Goal: Task Accomplishment & Management: Manage account settings

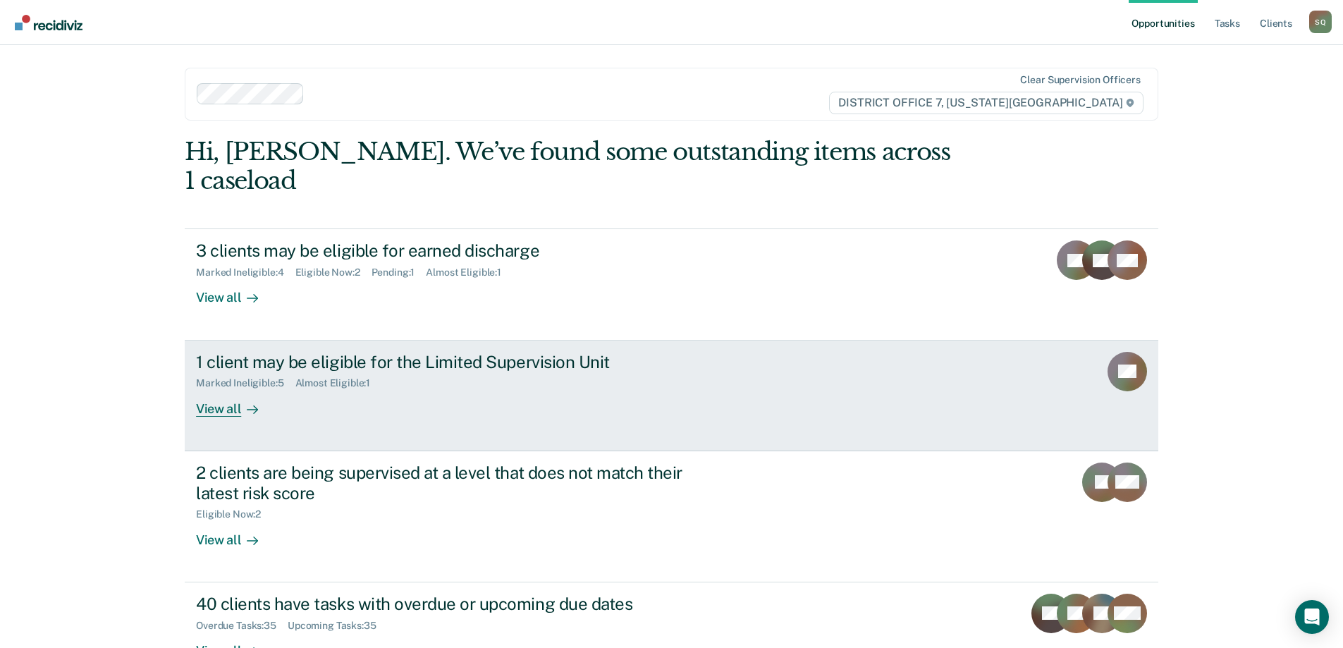
click at [443, 374] on div "1 client may be eligible for the Limited Supervision Unit Marked Ineligible : 5…" at bounding box center [460, 384] width 529 height 65
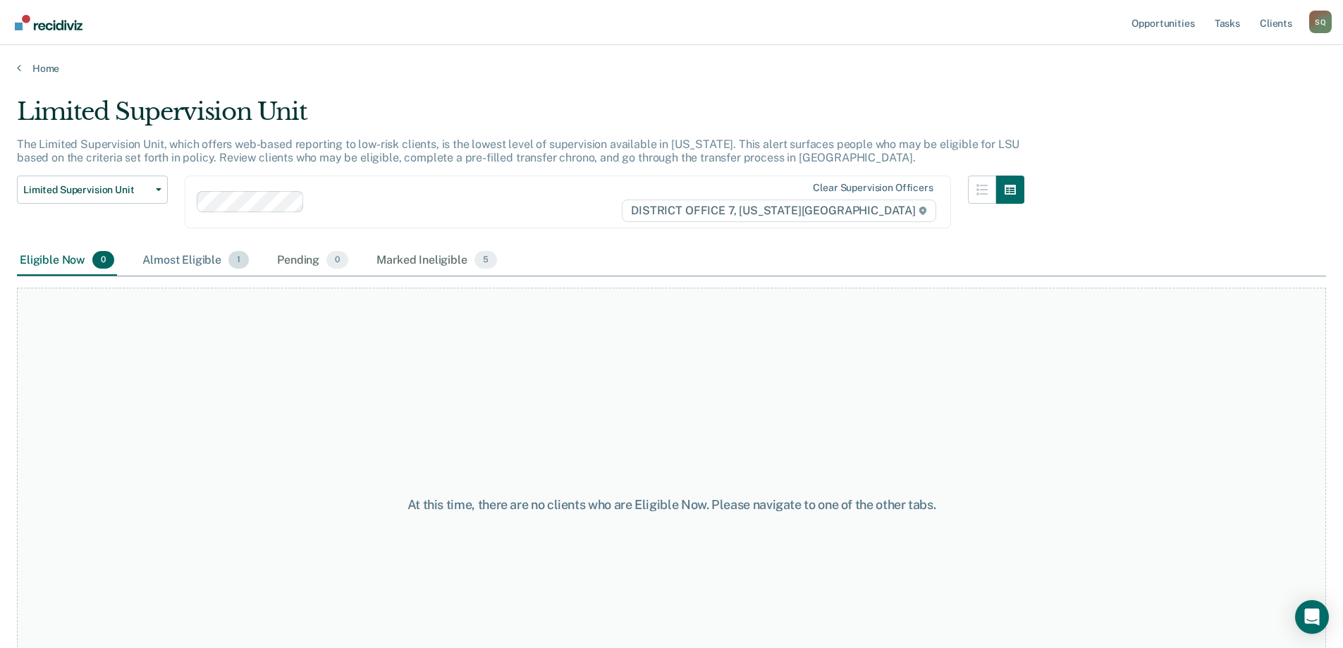
click at [221, 259] on div "Almost Eligible 1" at bounding box center [196, 260] width 112 height 31
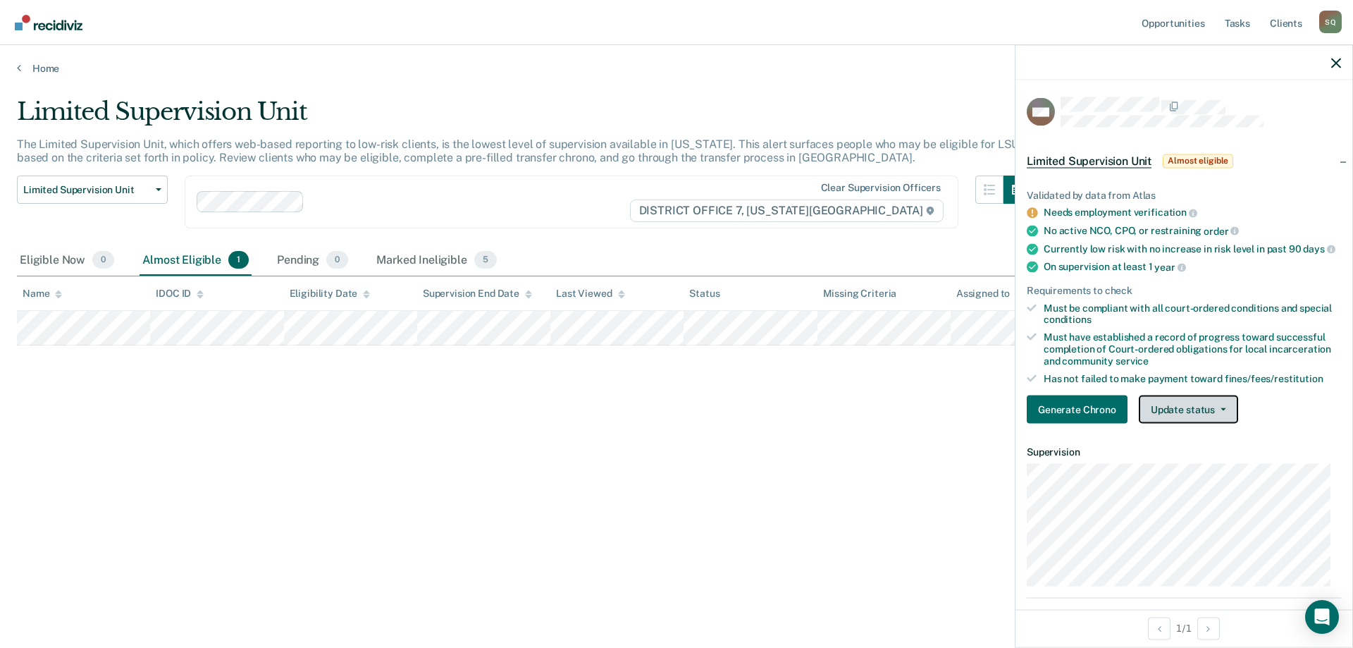
click at [1199, 420] on button "Update status" at bounding box center [1188, 409] width 99 height 28
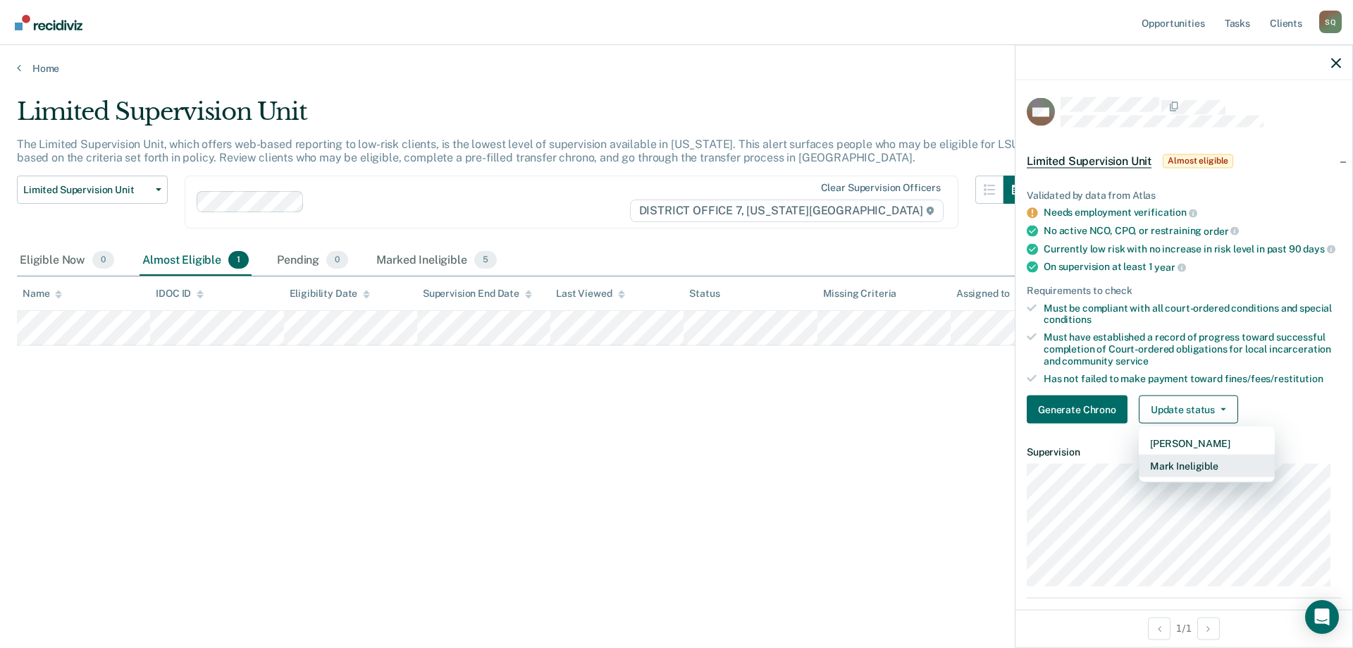
click at [1192, 475] on button "Mark Ineligible" at bounding box center [1207, 466] width 136 height 23
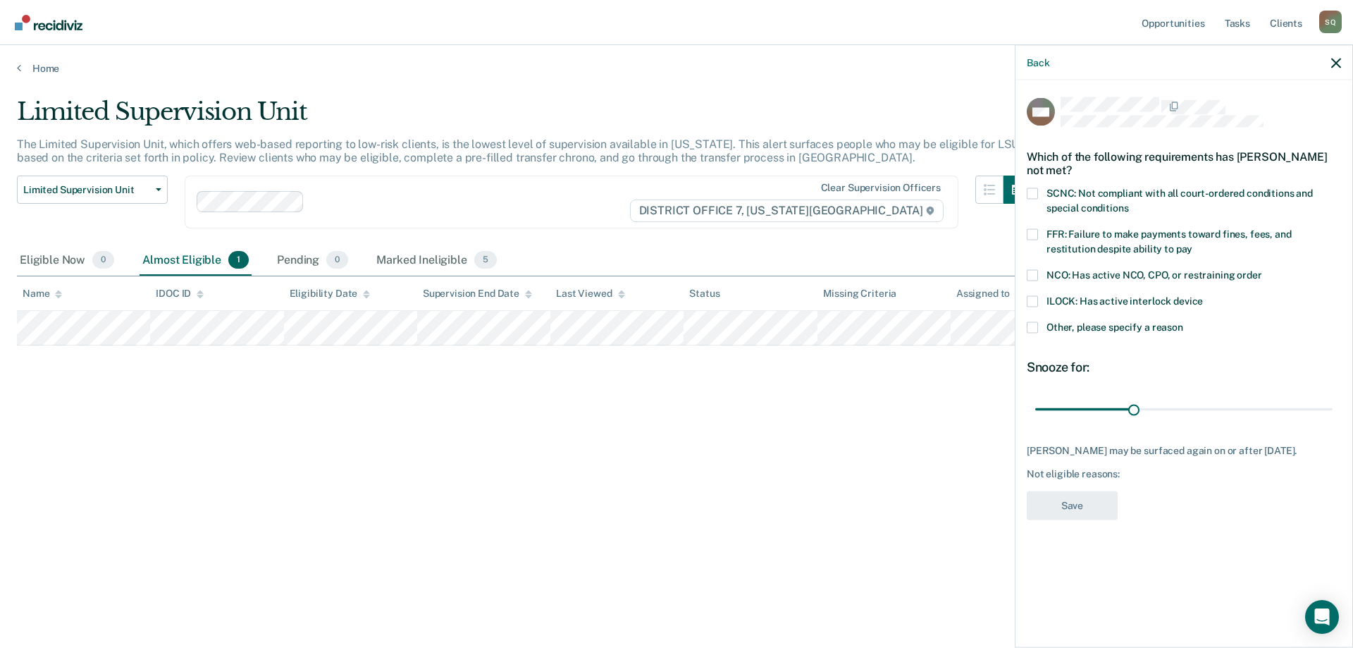
click at [1032, 326] on span at bounding box center [1032, 326] width 11 height 11
click at [1183, 321] on input "Other, please specify a reason" at bounding box center [1183, 321] width 0 height 0
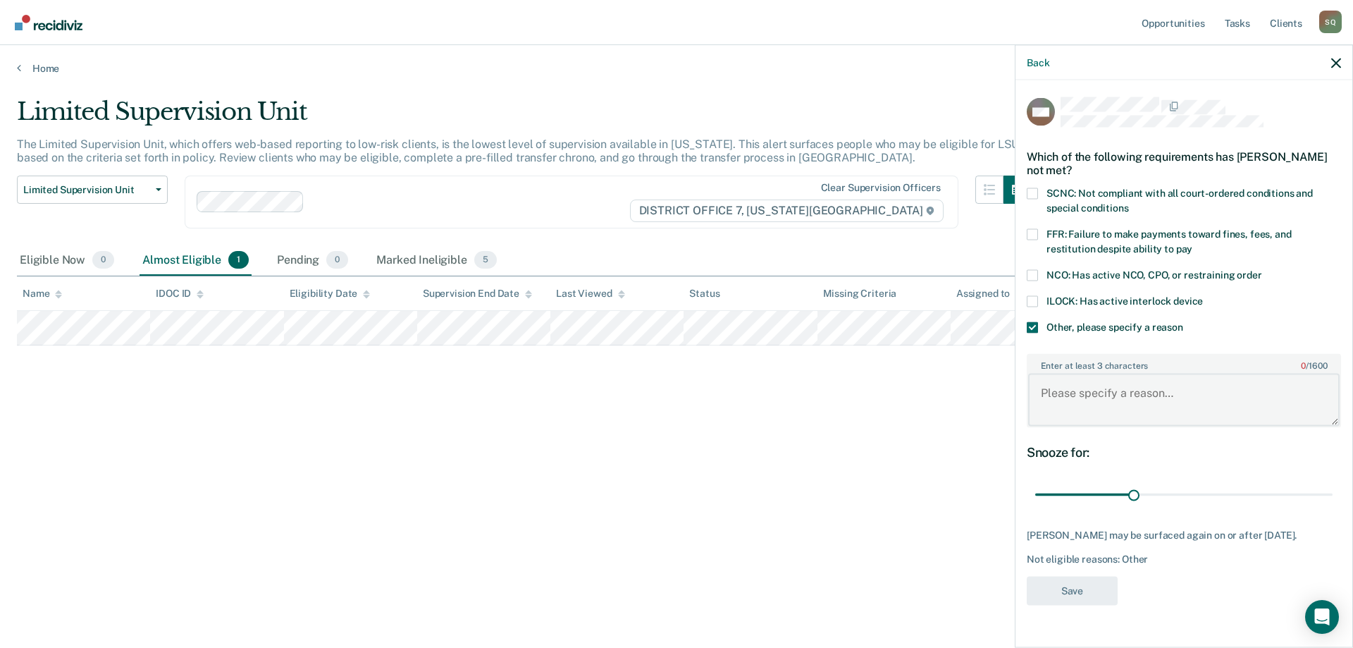
click at [1125, 397] on textarea "Enter at least 3 characters 0 / 1600" at bounding box center [1184, 400] width 312 height 52
type textarea "Currently in a treatment program"
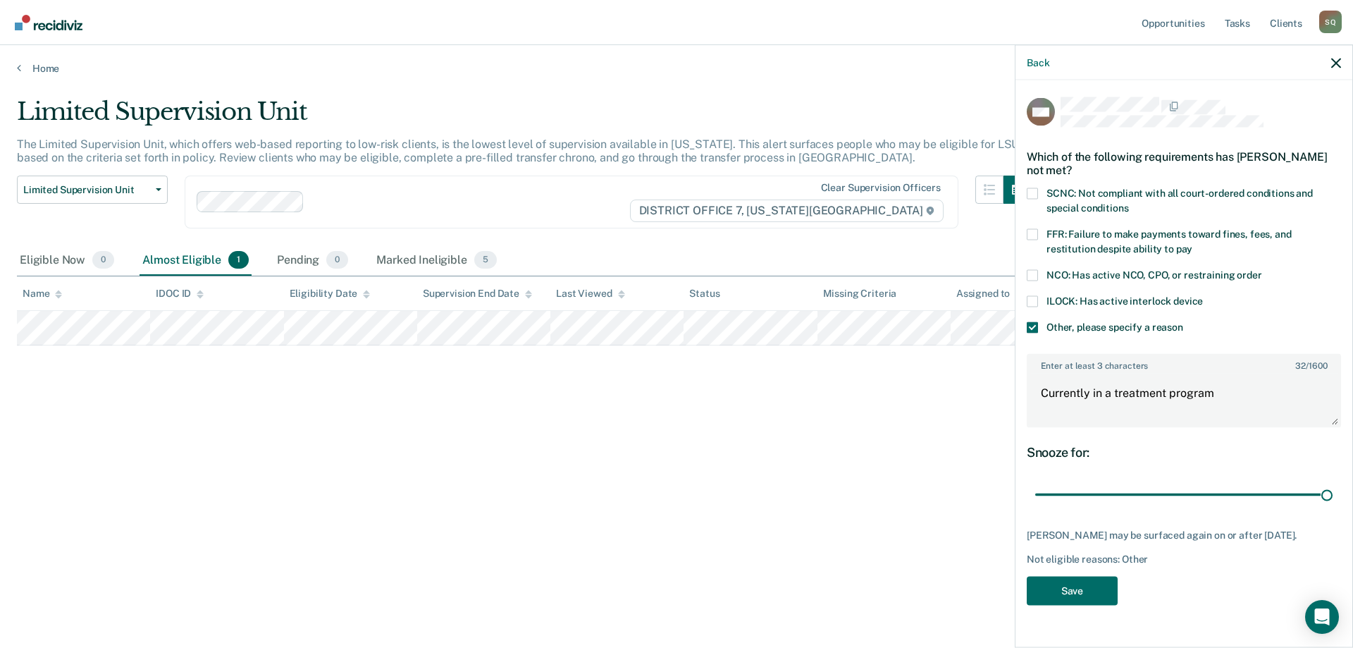
drag, startPoint x: 1130, startPoint y: 493, endPoint x: 1350, endPoint y: 483, distance: 220.1
type input "90"
click at [1333, 483] on input "range" at bounding box center [1183, 494] width 297 height 25
click at [1054, 601] on button "Save" at bounding box center [1072, 590] width 91 height 29
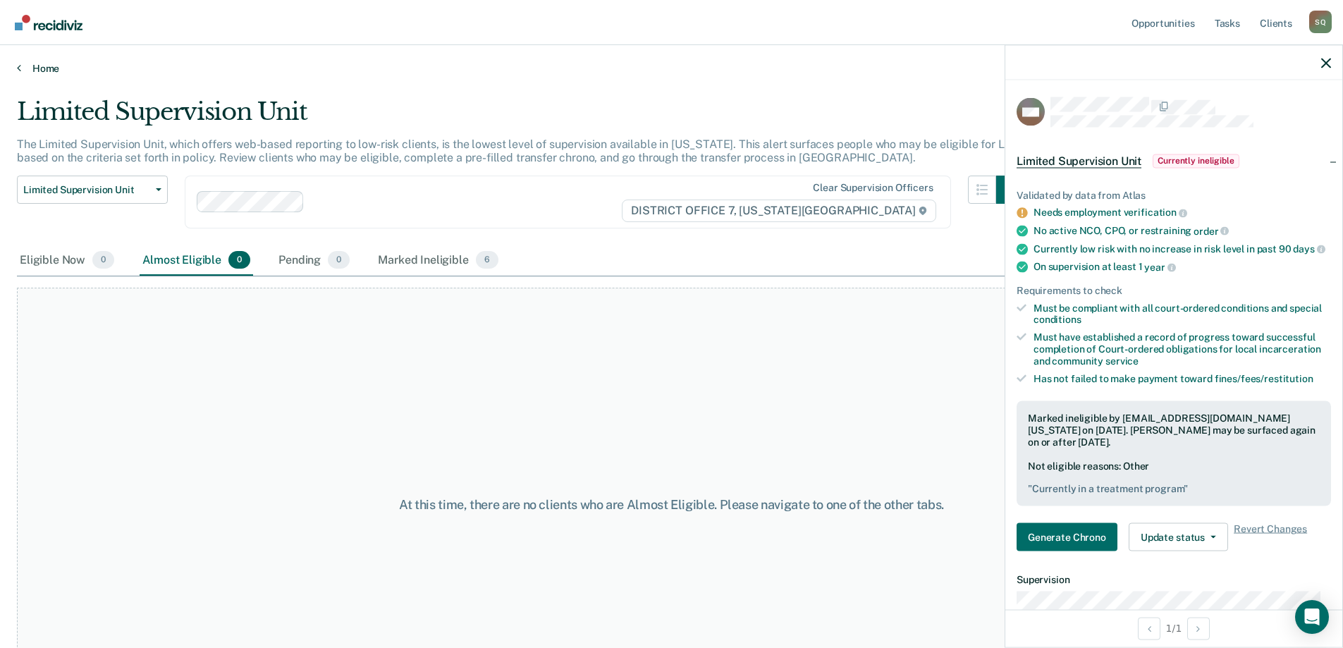
click at [53, 70] on link "Home" at bounding box center [671, 68] width 1309 height 13
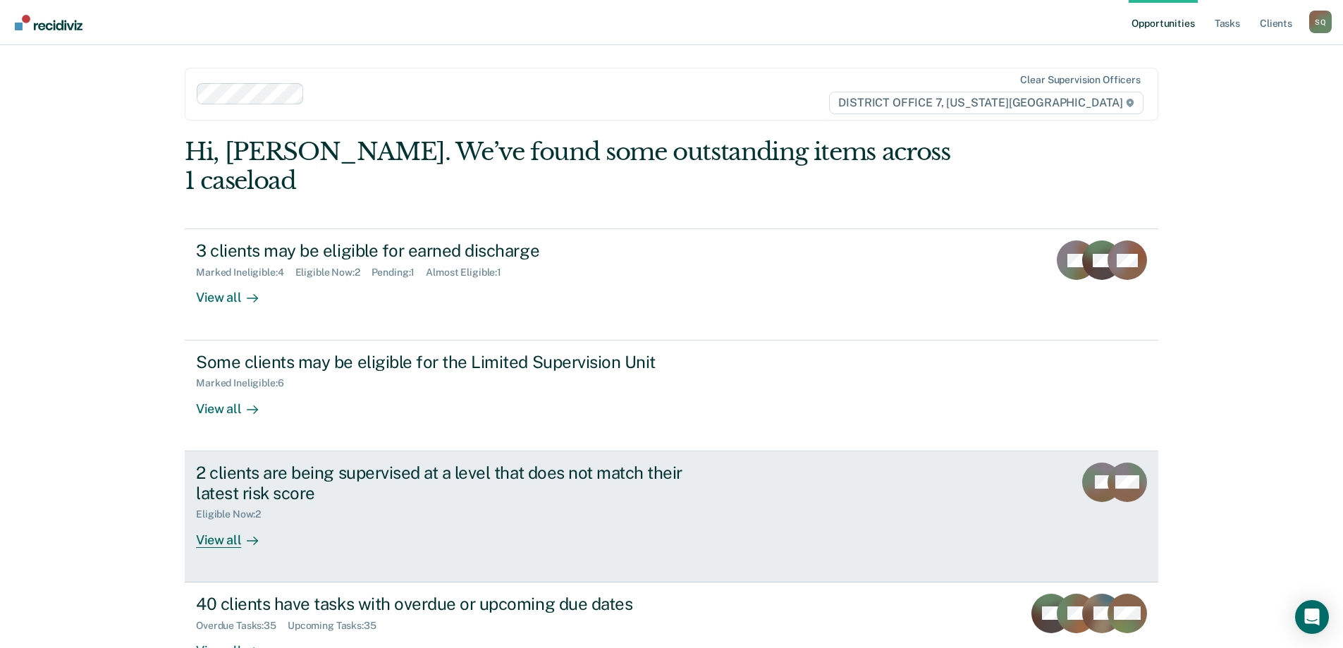
click at [679, 467] on div "2 clients are being supervised at a level that does not match their latest risk…" at bounding box center [443, 482] width 495 height 41
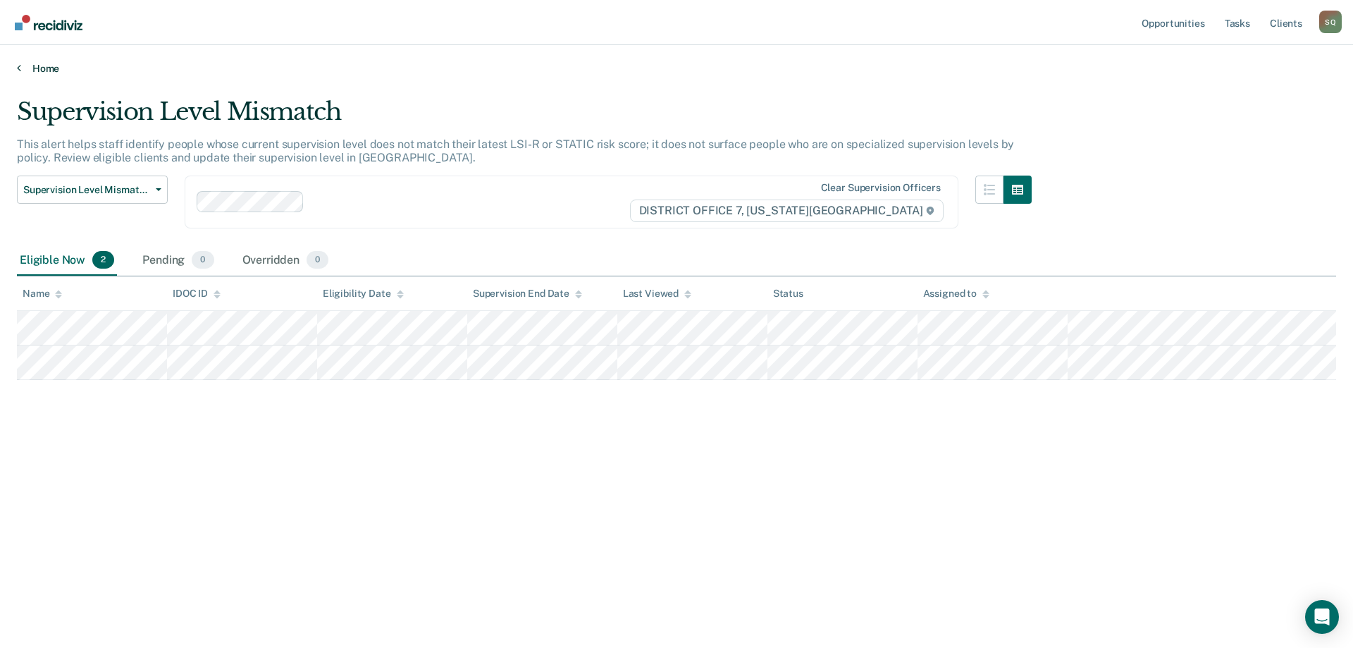
click at [34, 65] on link "Home" at bounding box center [676, 68] width 1319 height 13
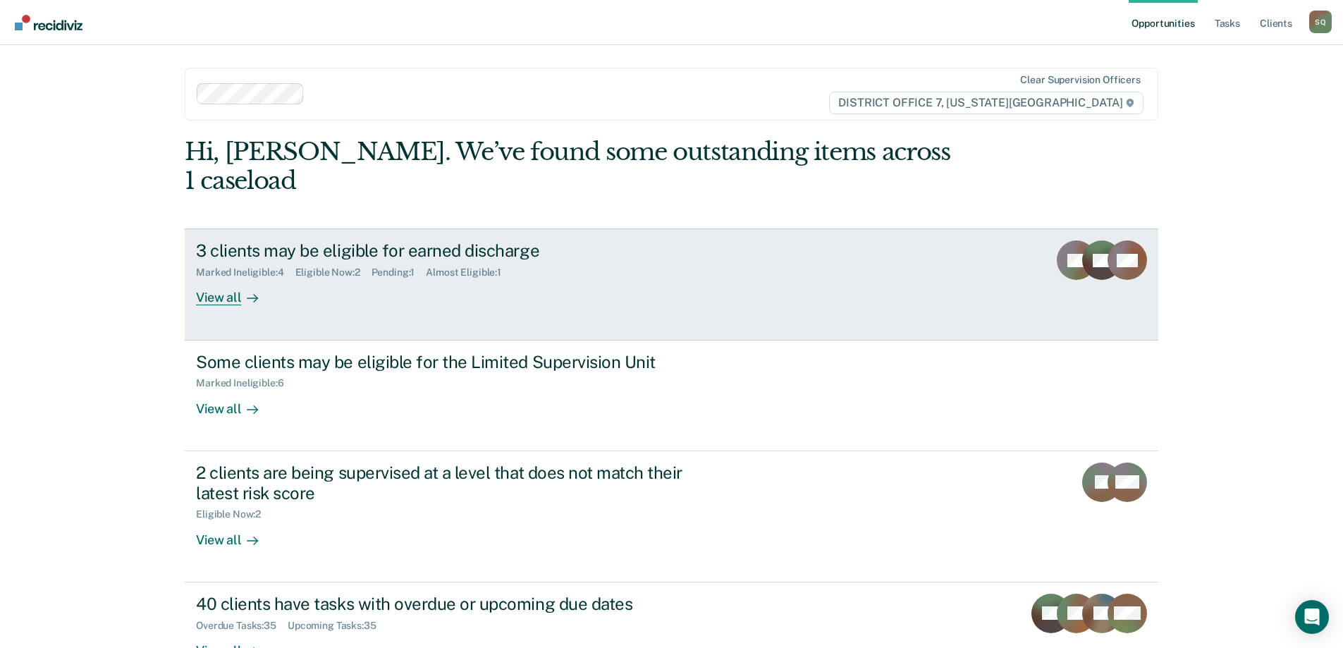
click at [424, 266] on div "Pending : 1" at bounding box center [398, 272] width 55 height 12
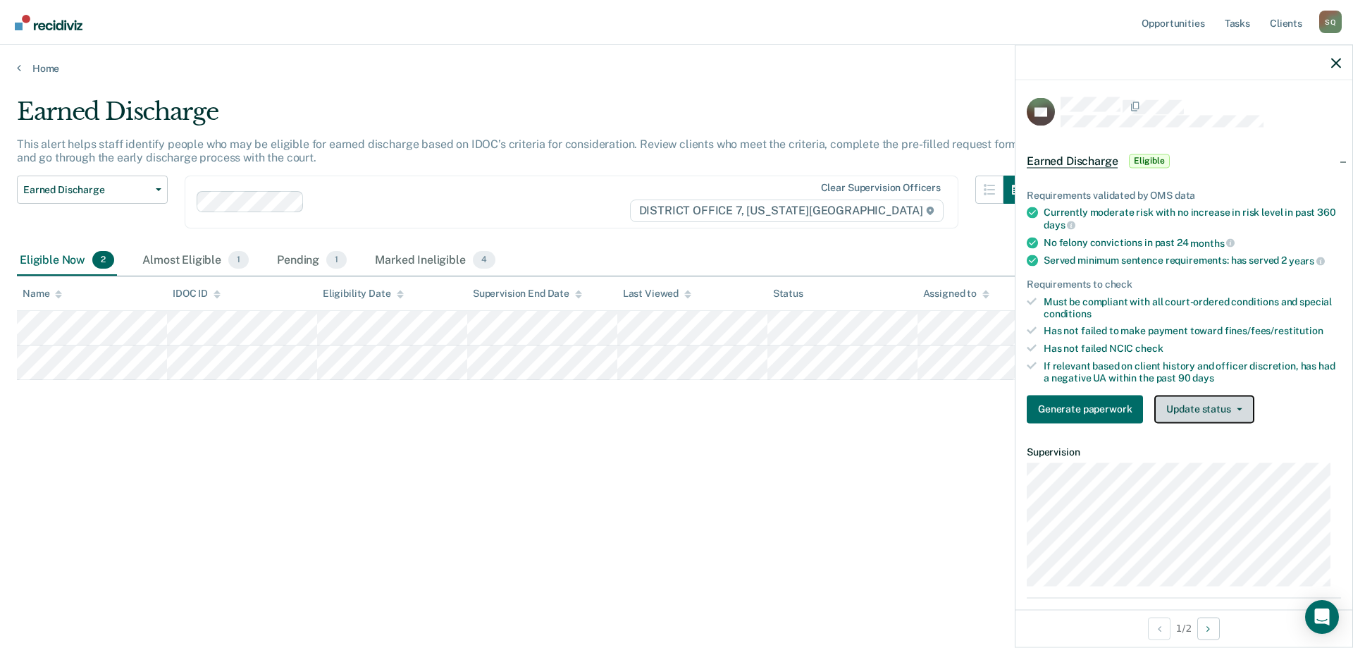
click at [1180, 409] on button "Update status" at bounding box center [1203, 409] width 99 height 28
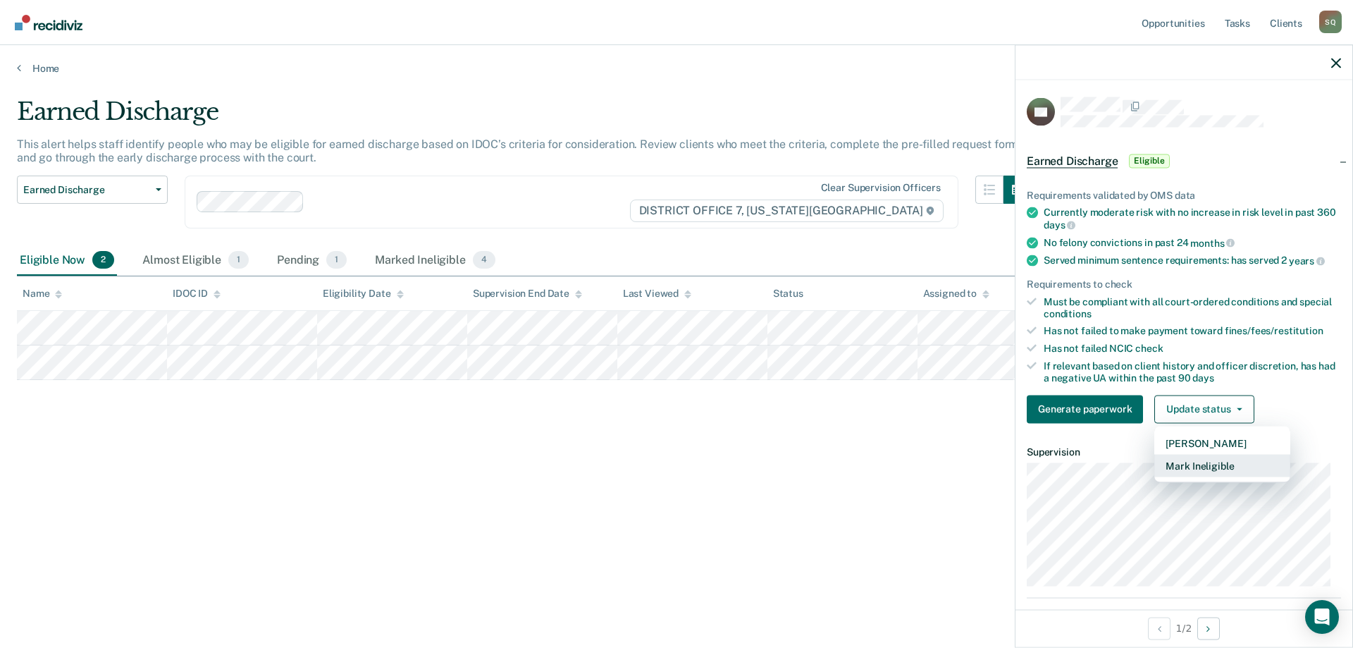
click at [1183, 466] on button "Mark Ineligible" at bounding box center [1222, 465] width 136 height 23
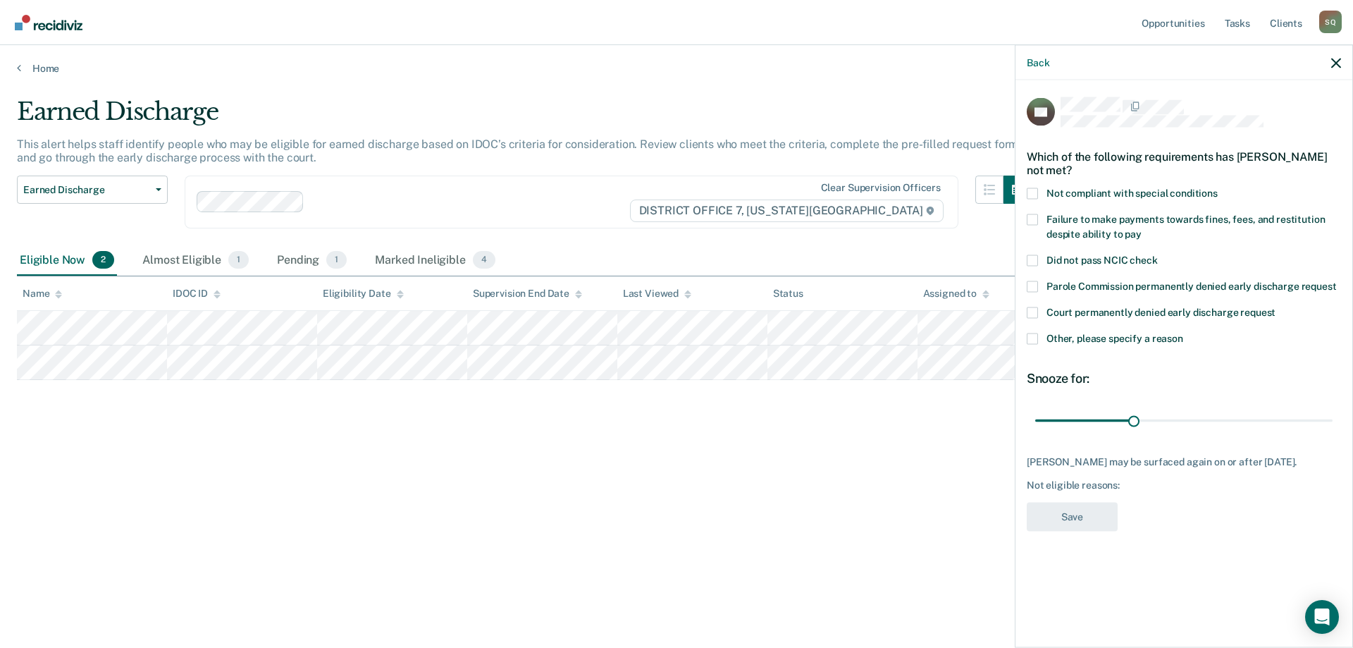
click at [1030, 187] on span at bounding box center [1032, 192] width 11 height 11
click at [1218, 187] on input "Not compliant with special conditions" at bounding box center [1218, 187] width 0 height 0
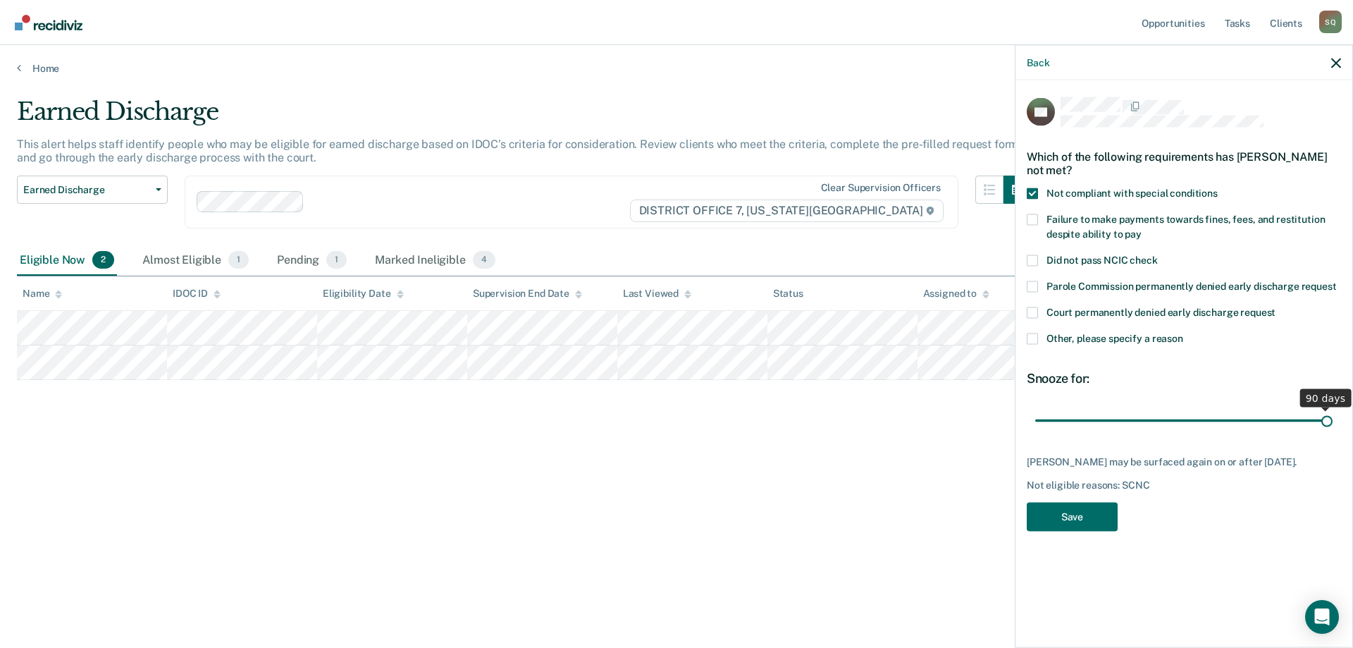
drag, startPoint x: 1136, startPoint y: 405, endPoint x: 1352, endPoint y: 382, distance: 217.5
type input "90"
click at [1333, 408] on input "range" at bounding box center [1183, 420] width 297 height 25
click at [1078, 502] on button "Save" at bounding box center [1072, 516] width 91 height 29
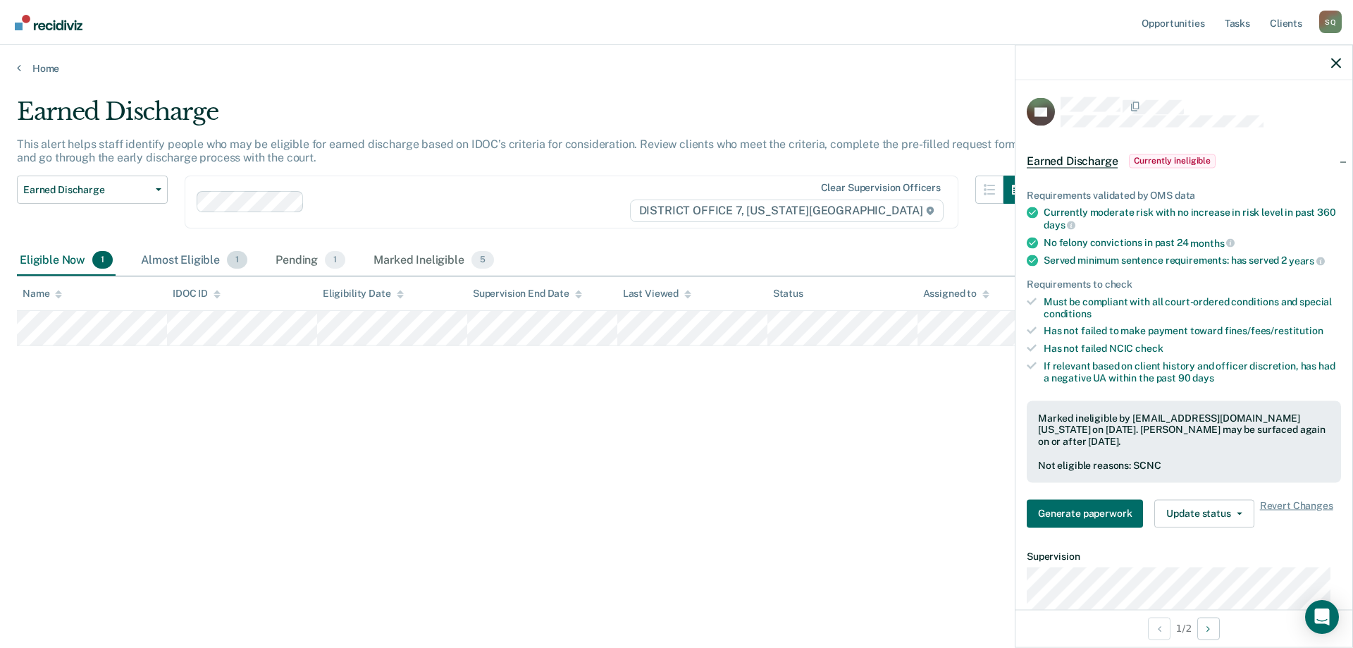
click at [178, 264] on div "Almost Eligible 1" at bounding box center [194, 260] width 112 height 31
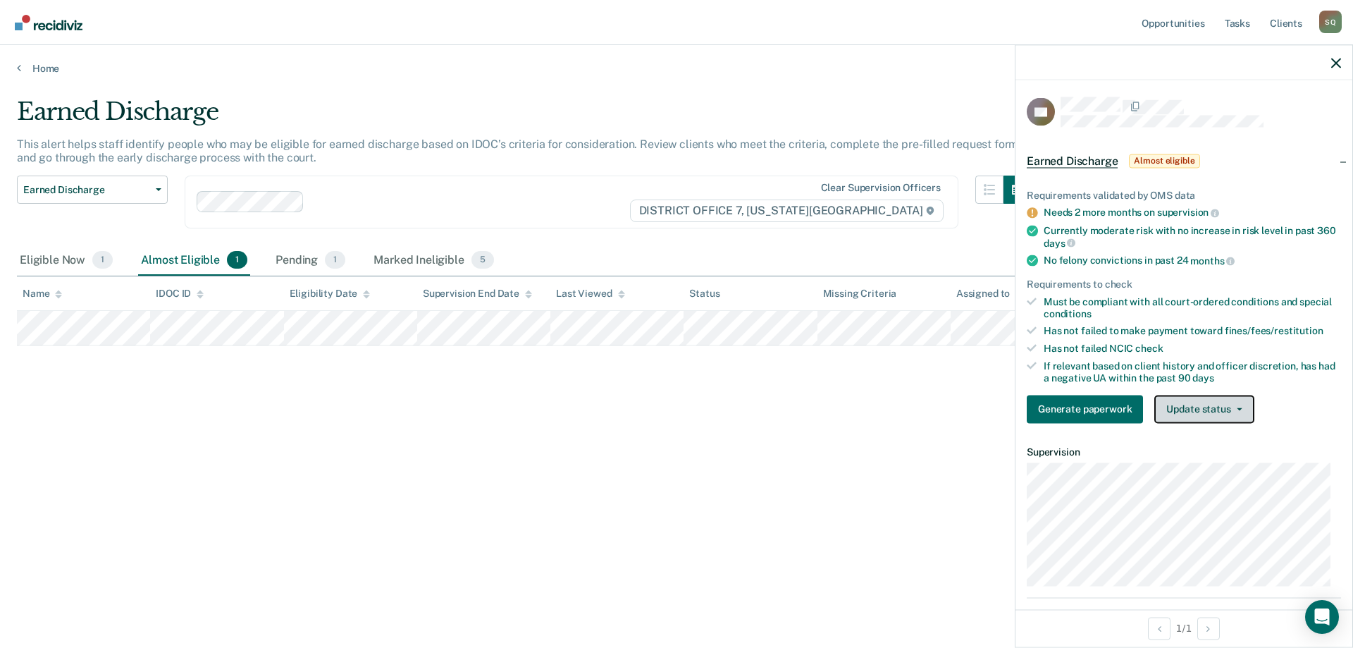
click at [1232, 408] on span "button" at bounding box center [1236, 408] width 11 height 3
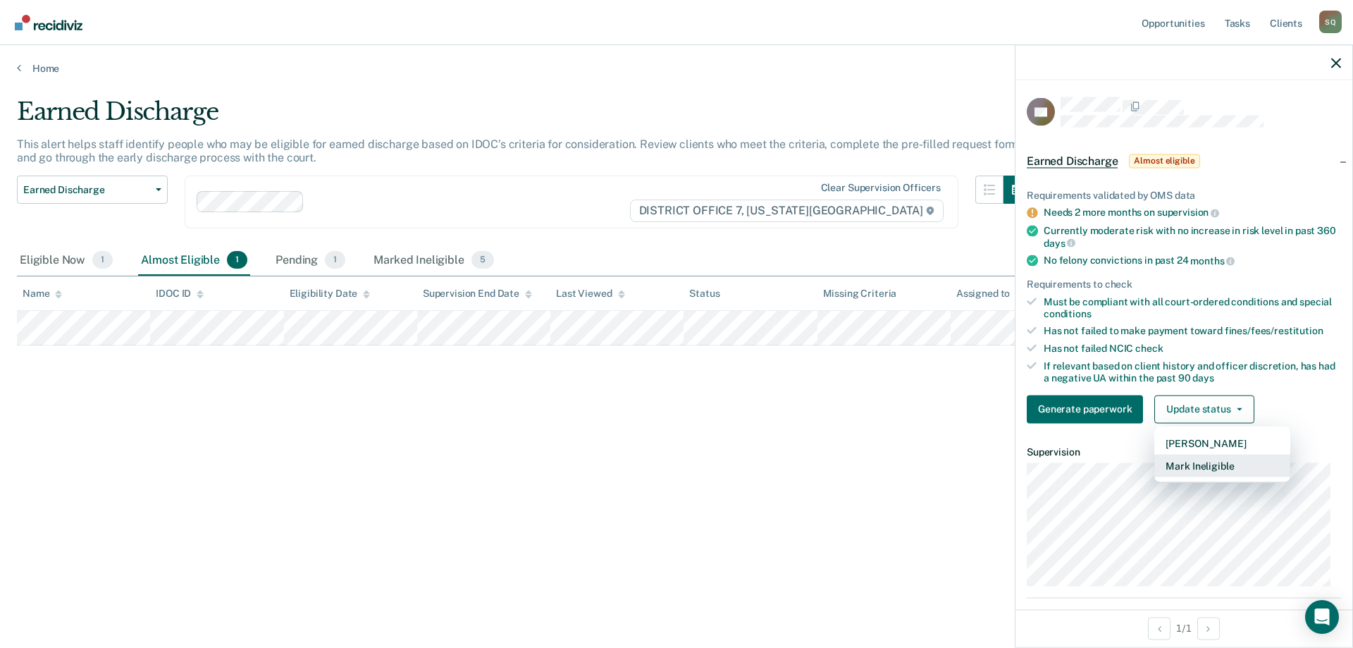
click at [1236, 463] on button "Mark Ineligible" at bounding box center [1222, 465] width 136 height 23
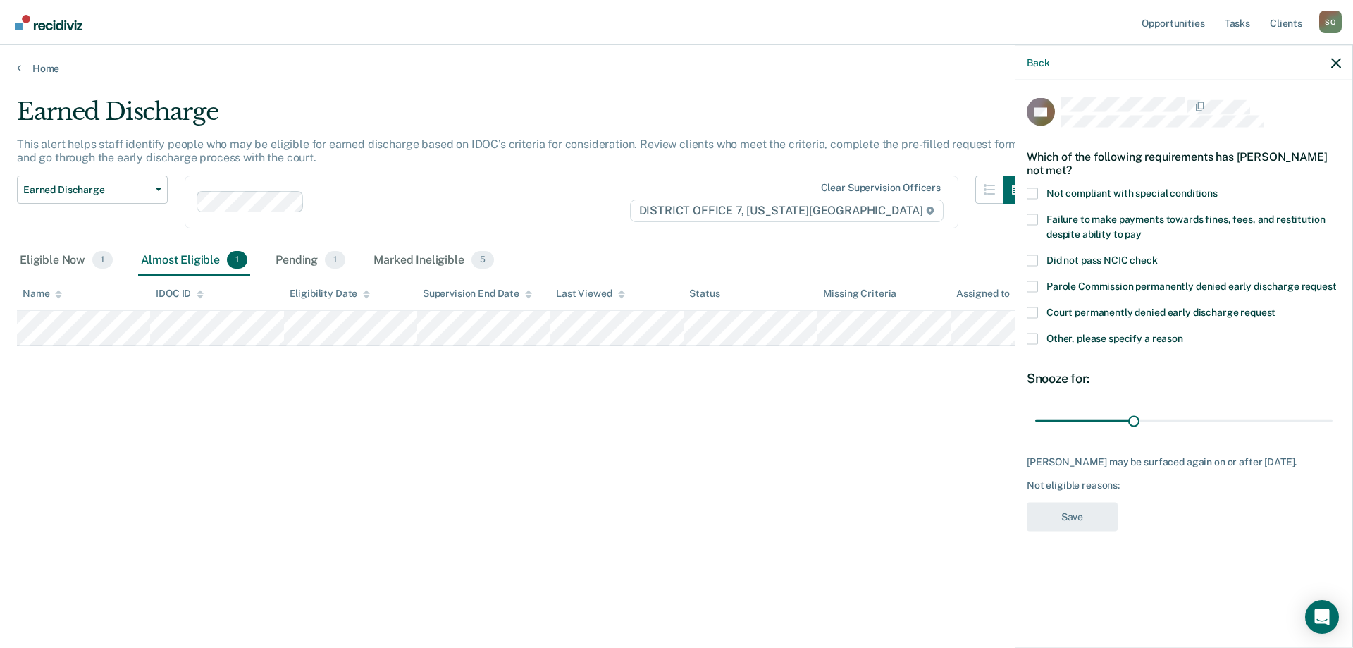
click at [1030, 333] on span at bounding box center [1032, 338] width 11 height 11
click at [1183, 333] on input "Other, please specify a reason" at bounding box center [1183, 333] width 0 height 0
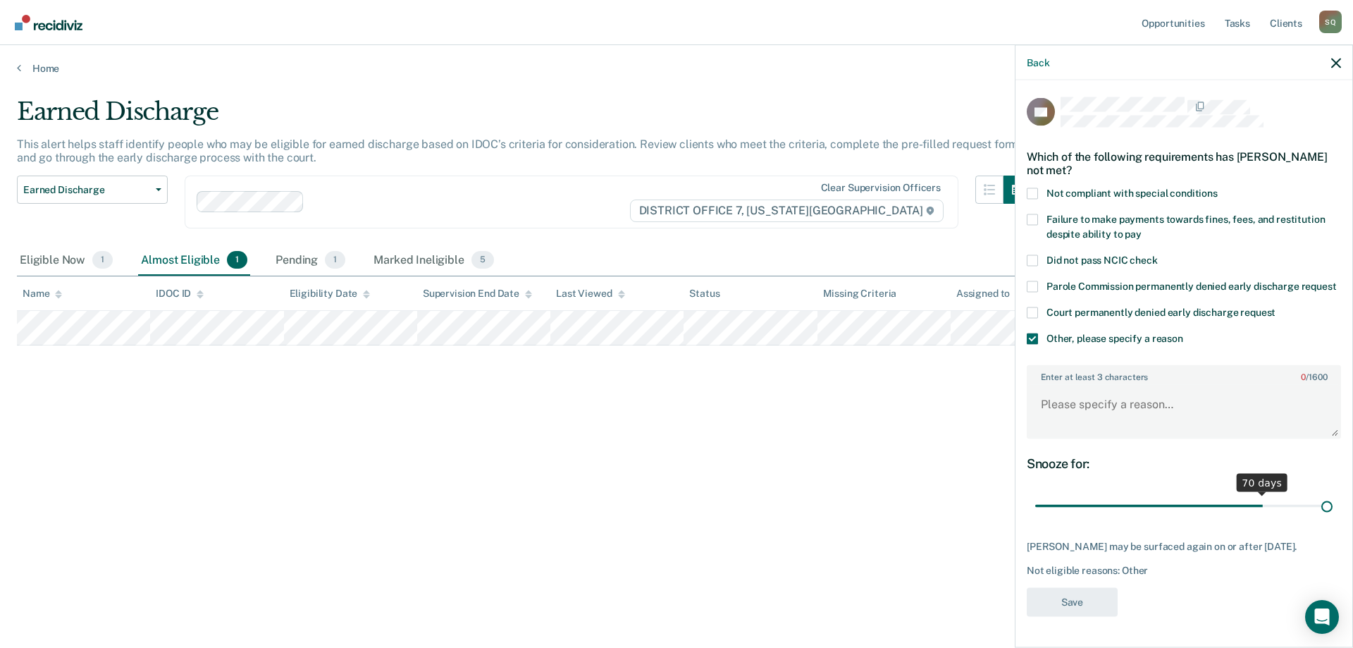
drag, startPoint x: 1132, startPoint y: 516, endPoint x: 1352, endPoint y: 531, distance: 221.1
type input "90"
click at [1333, 518] on input "range" at bounding box center [1183, 505] width 297 height 25
click at [1114, 421] on textarea "Enter at least 3 characters 0 / 1600" at bounding box center [1184, 411] width 312 height 52
type textarea "Currently in a treatment program"
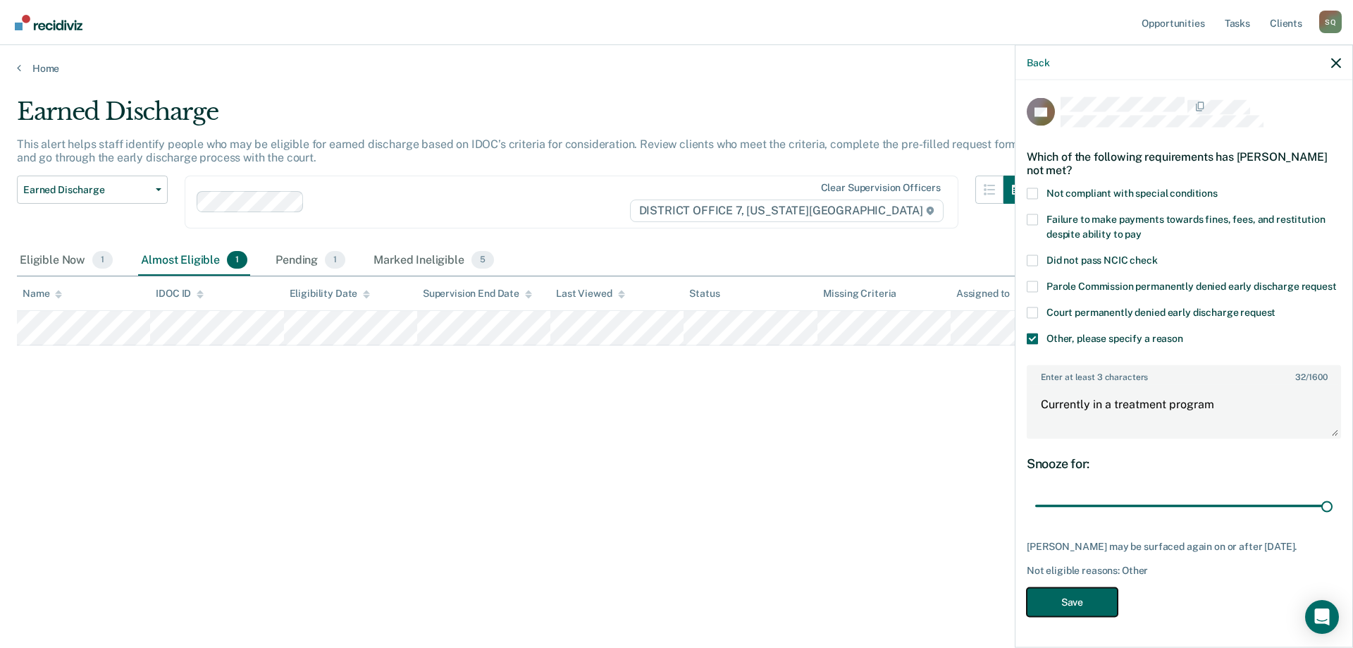
click at [1082, 616] on button "Save" at bounding box center [1072, 601] width 91 height 29
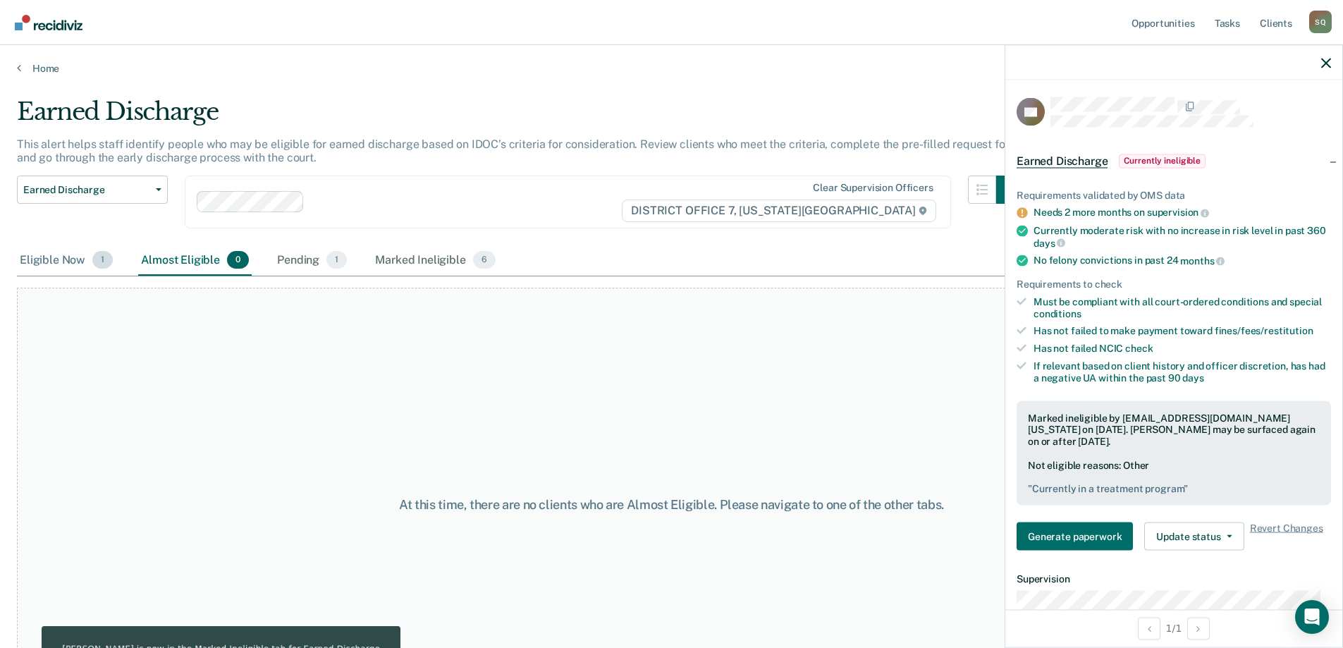
click at [78, 257] on div "Eligible Now 1" at bounding box center [66, 260] width 99 height 31
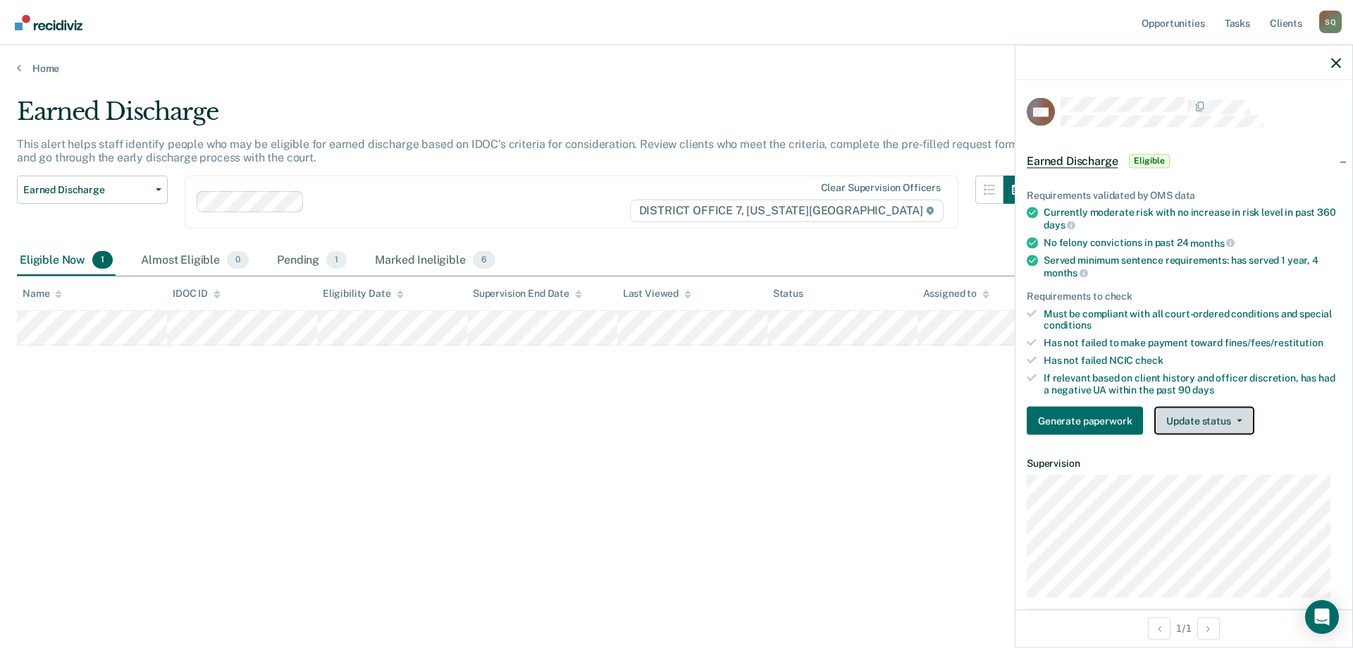
click at [1203, 416] on button "Update status" at bounding box center [1203, 421] width 99 height 28
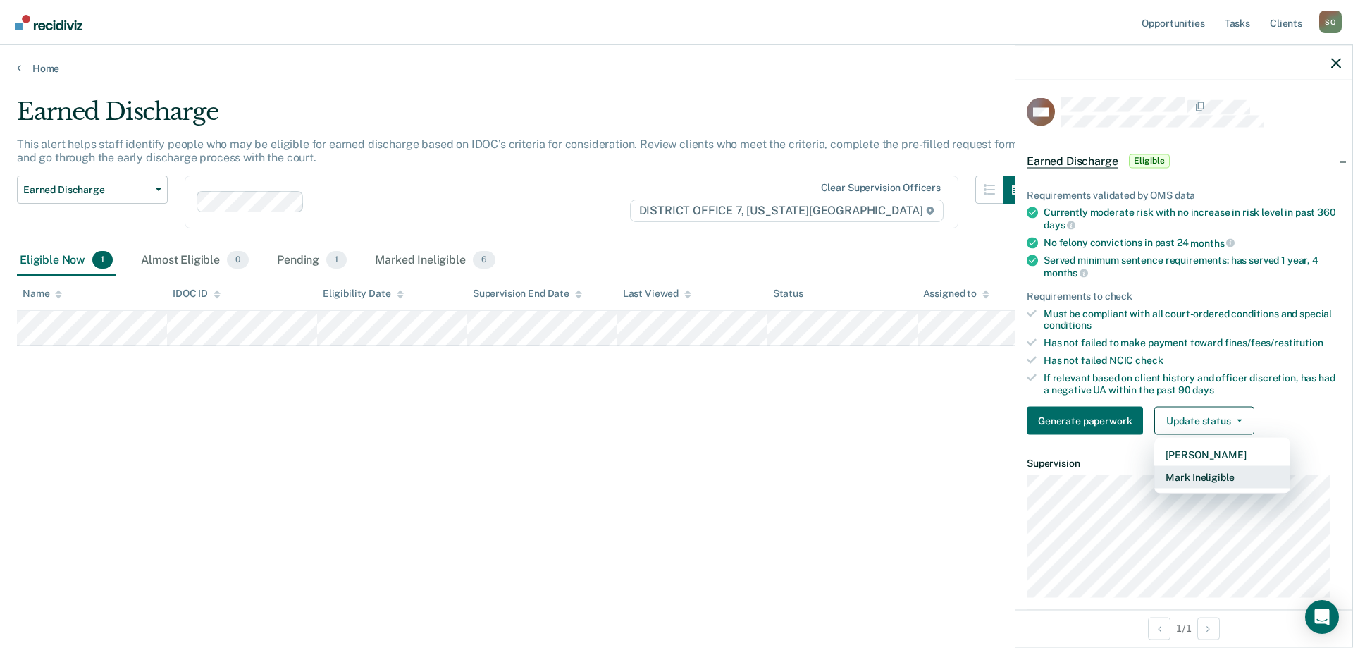
click at [1216, 476] on button "Mark Ineligible" at bounding box center [1222, 477] width 136 height 23
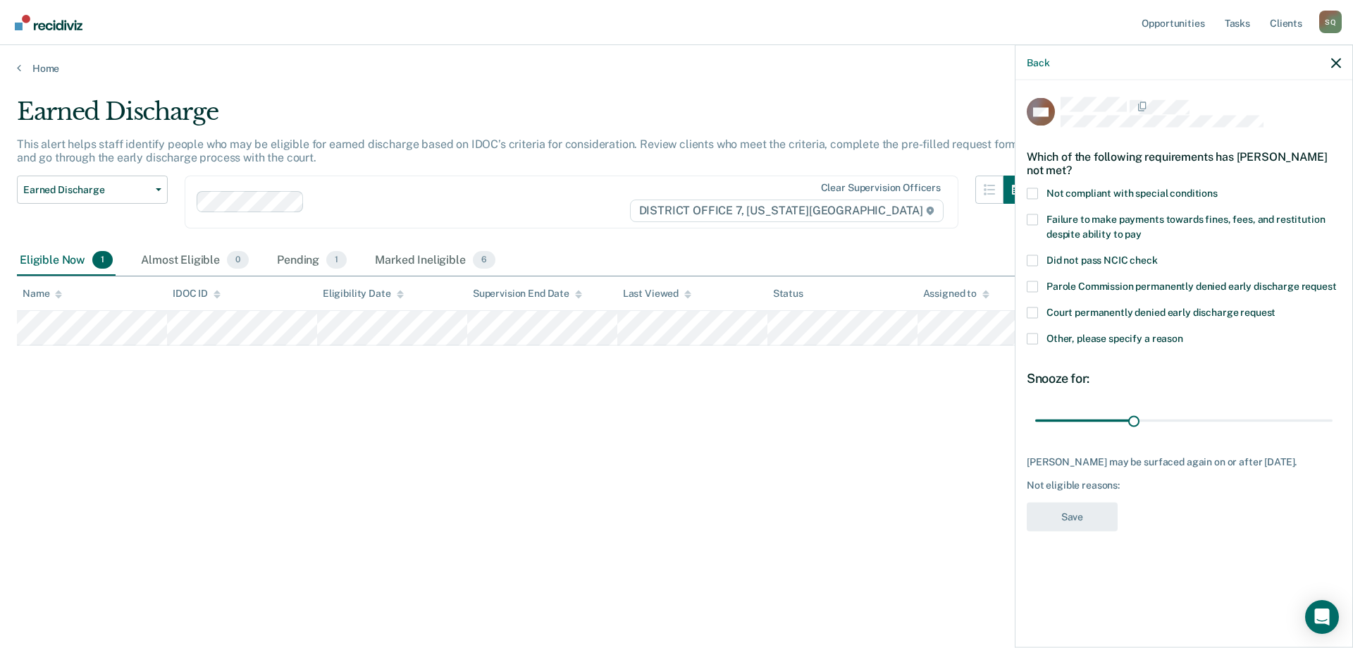
click at [1035, 193] on span at bounding box center [1032, 192] width 11 height 11
click at [1218, 187] on input "Not compliant with special conditions" at bounding box center [1218, 187] width 0 height 0
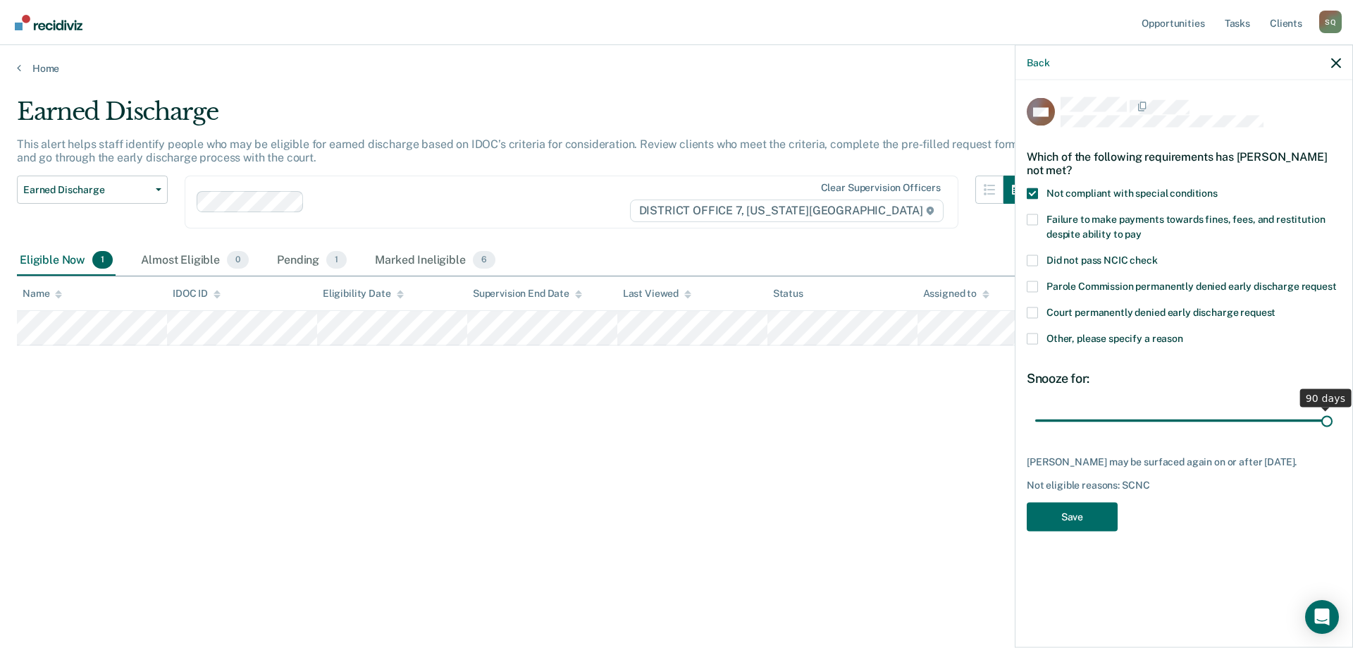
drag, startPoint x: 1135, startPoint y: 419, endPoint x: 1352, endPoint y: 413, distance: 217.1
type input "90"
click at [1333, 413] on input "range" at bounding box center [1183, 420] width 297 height 25
click at [1056, 511] on button "Save" at bounding box center [1072, 516] width 91 height 29
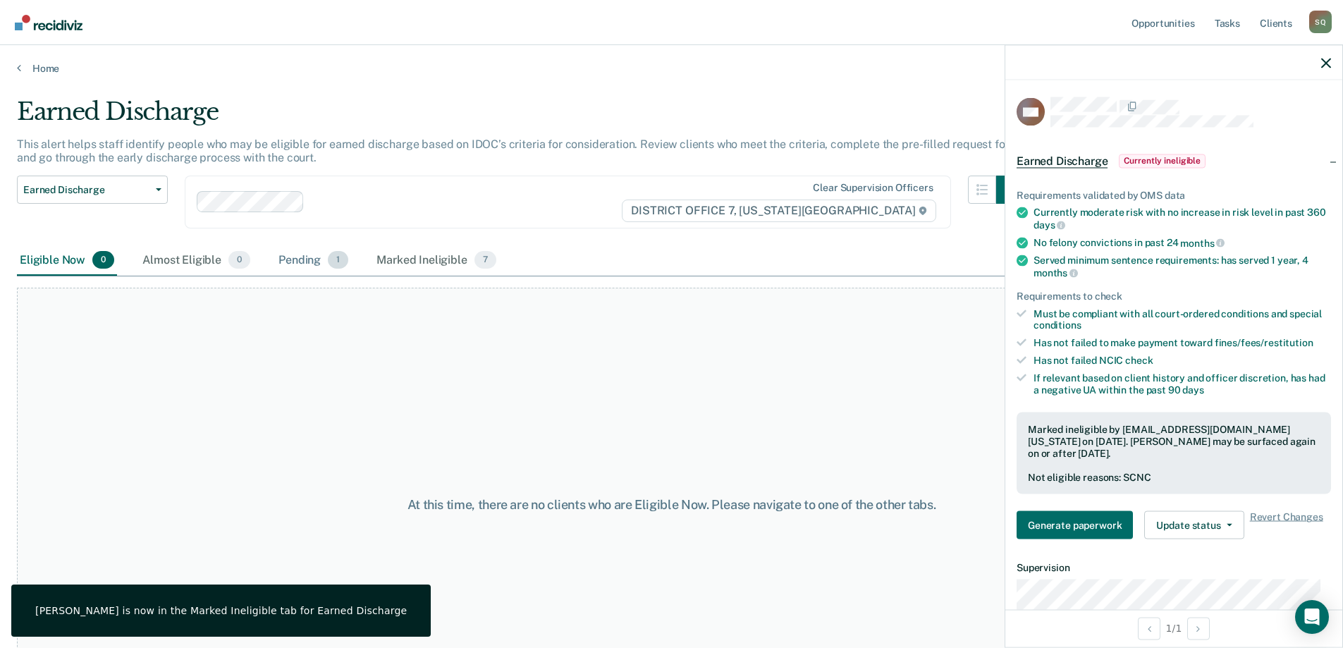
click at [310, 259] on div "Pending 1" at bounding box center [313, 260] width 75 height 31
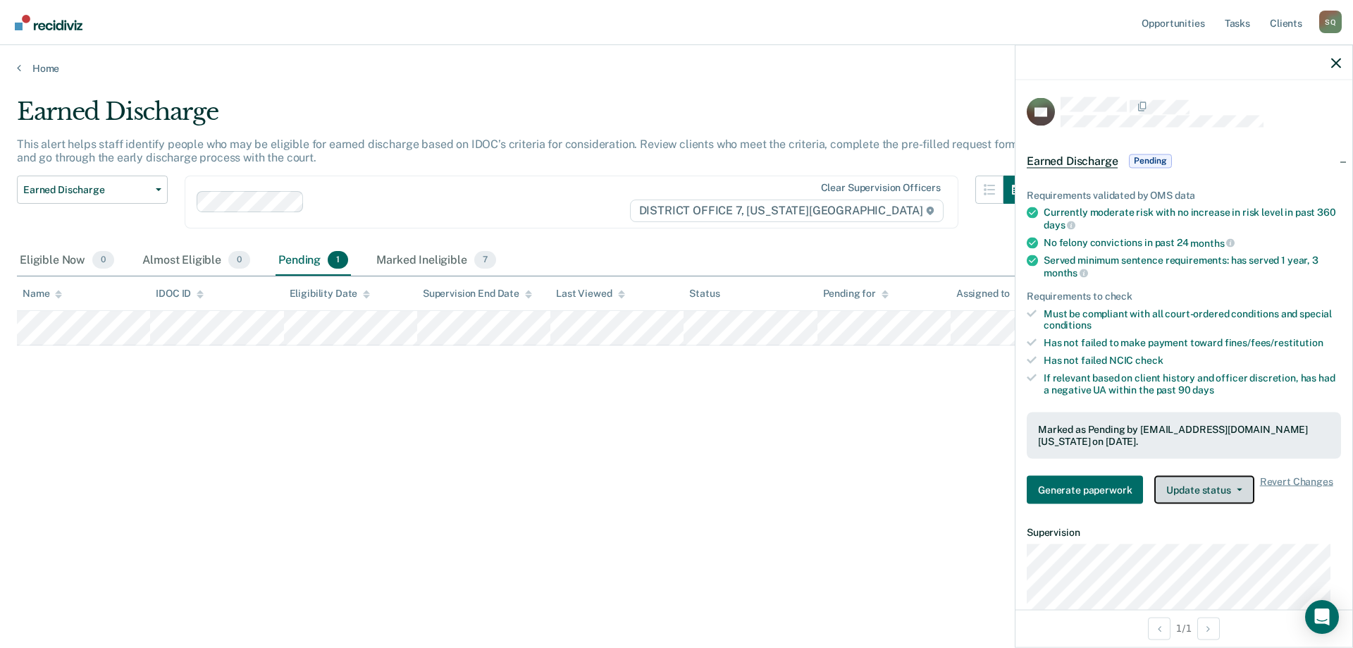
click at [1164, 482] on button "Update status" at bounding box center [1203, 489] width 99 height 28
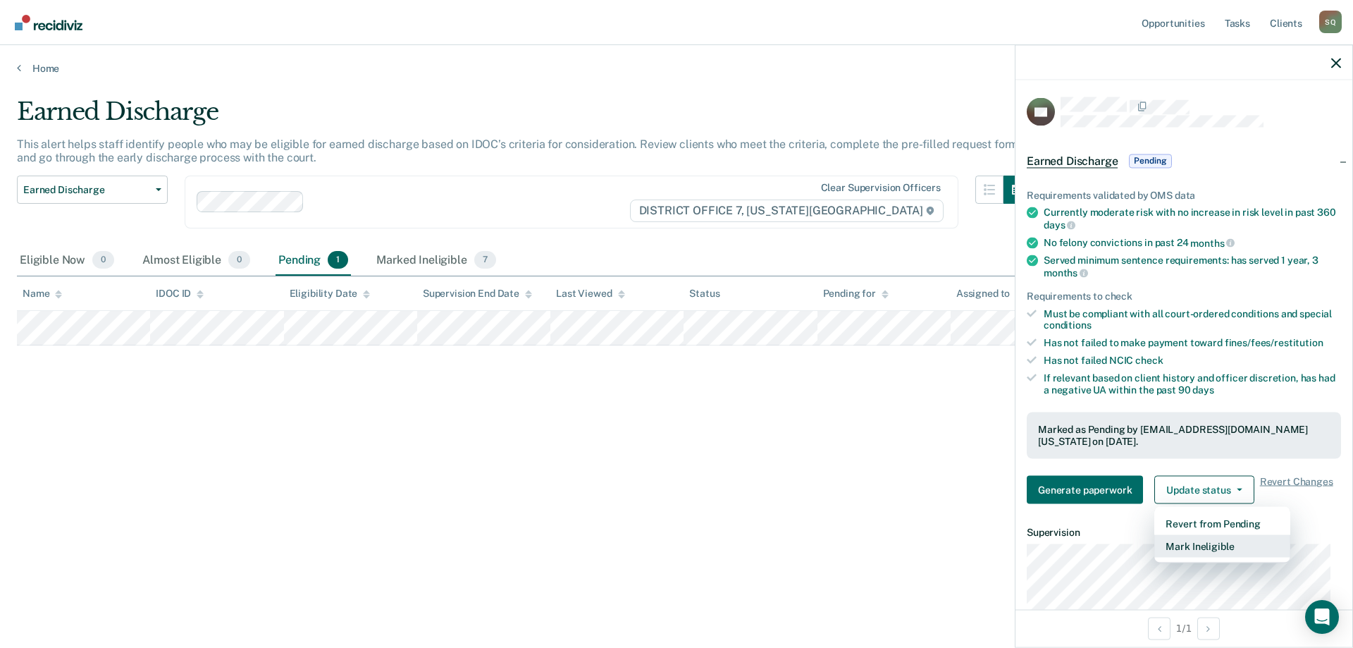
click at [1188, 550] on button "Mark Ineligible" at bounding box center [1222, 545] width 136 height 23
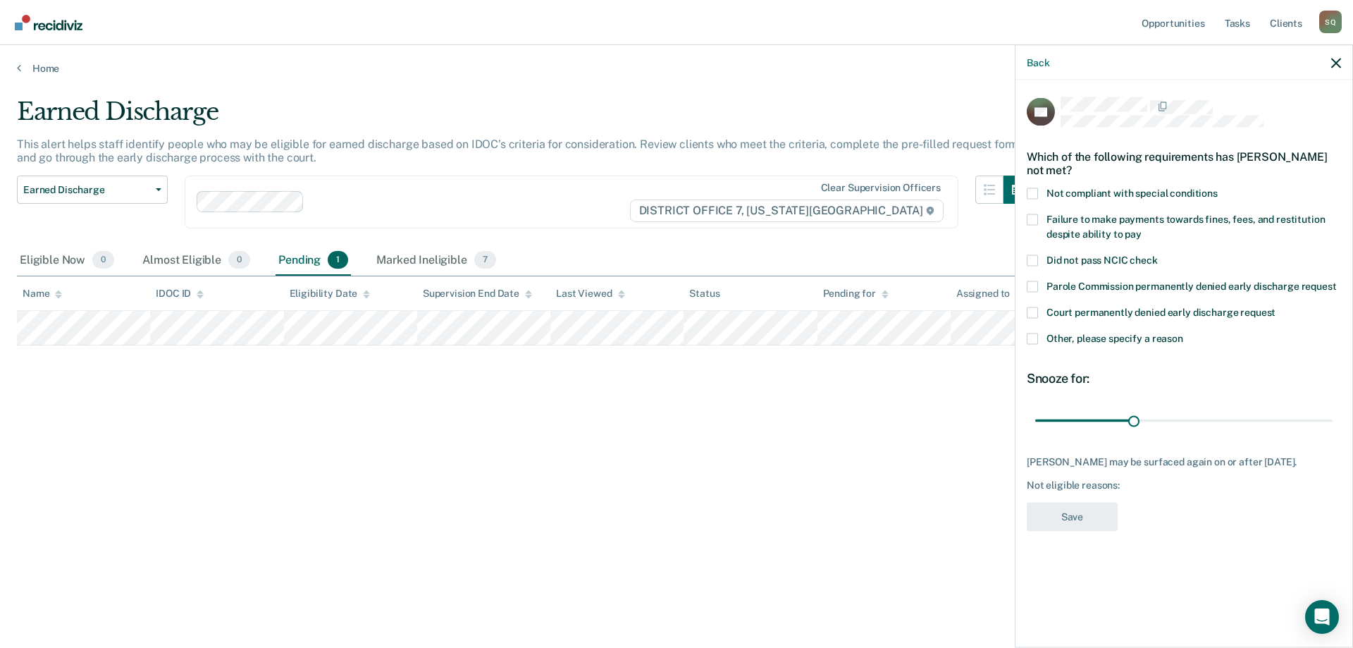
click at [1026, 188] on div "JW Which of the following requirements has [PERSON_NAME] not met? Not compliant…" at bounding box center [1184, 362] width 337 height 564
click at [1030, 192] on span at bounding box center [1032, 192] width 11 height 11
click at [1218, 187] on input "Not compliant with special conditions" at bounding box center [1218, 187] width 0 height 0
drag, startPoint x: 1132, startPoint y: 417, endPoint x: 1284, endPoint y: 418, distance: 152.2
click at [1284, 418] on input "range" at bounding box center [1183, 420] width 297 height 25
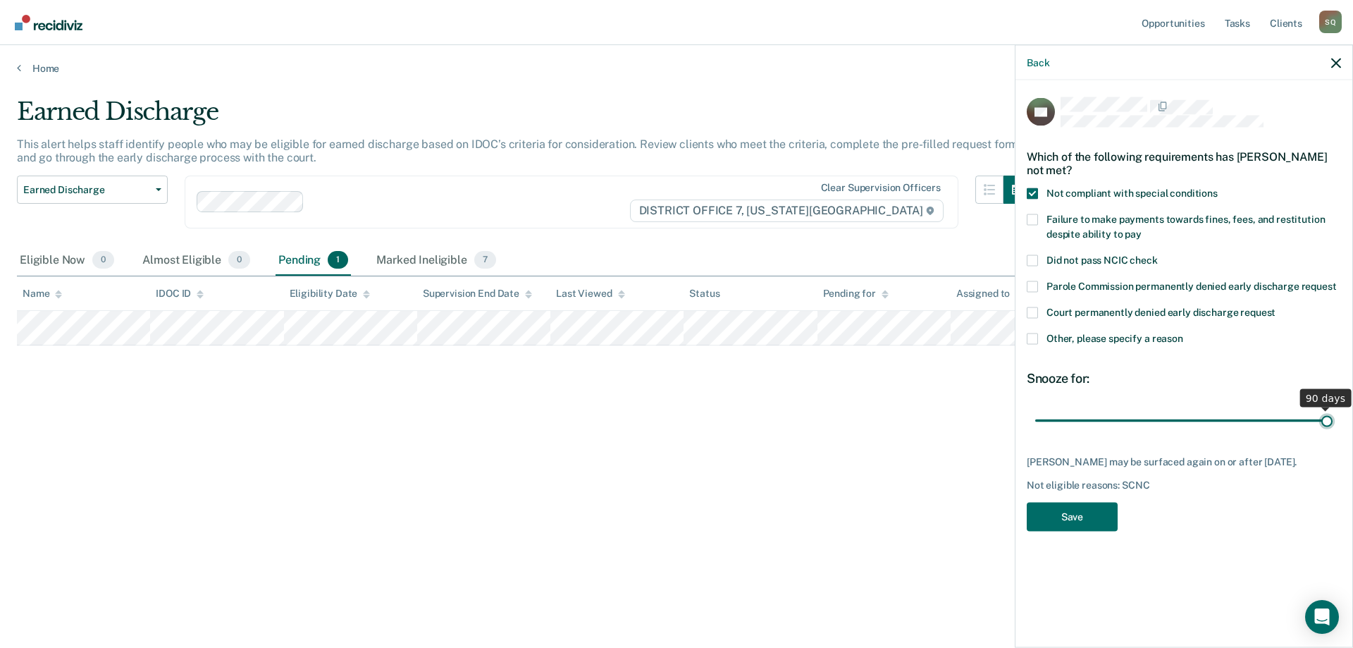
drag, startPoint x: 1288, startPoint y: 419, endPoint x: 1345, endPoint y: 412, distance: 58.2
type input "90"
click at [1333, 412] on input "range" at bounding box center [1183, 420] width 297 height 25
click at [1094, 524] on button "Save" at bounding box center [1072, 516] width 91 height 29
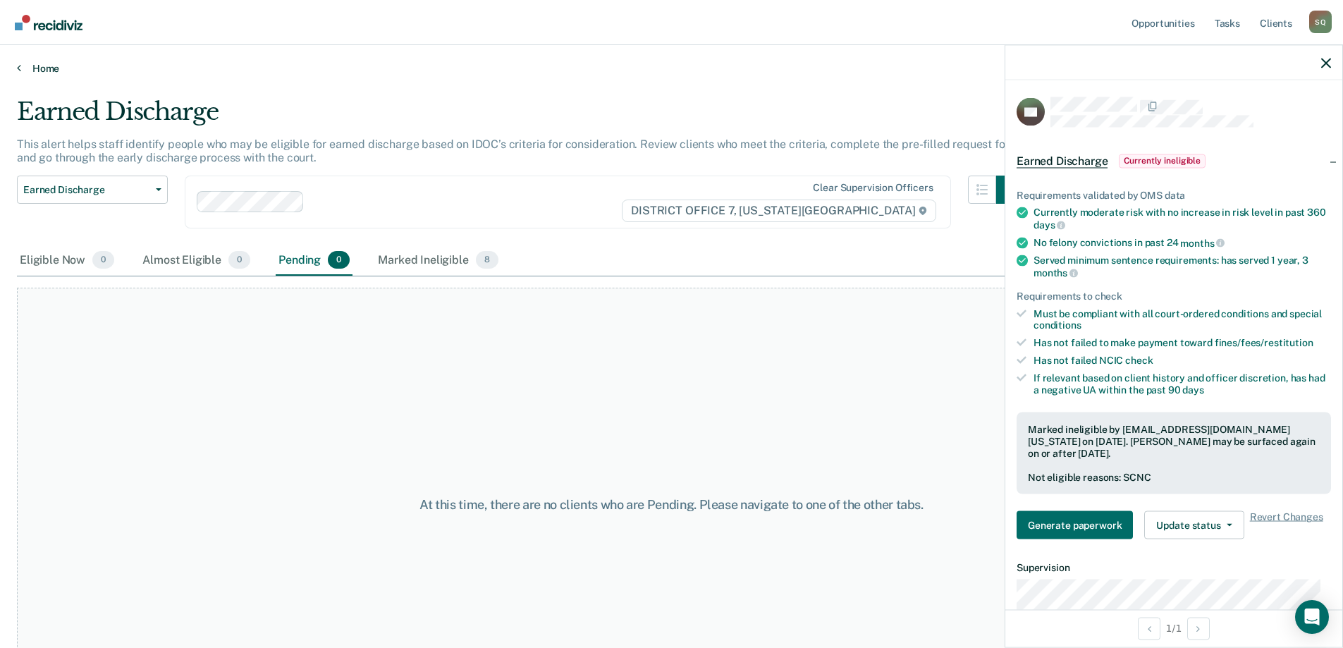
click at [37, 66] on link "Home" at bounding box center [671, 68] width 1309 height 13
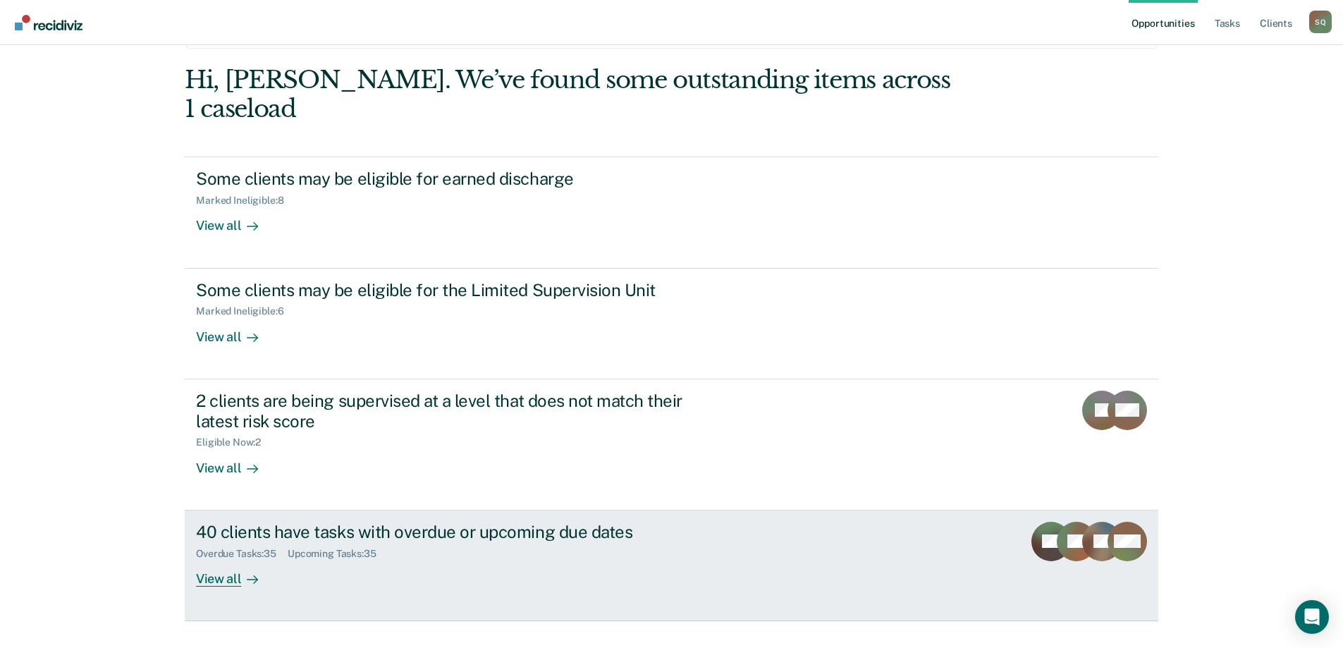
scroll to position [73, 0]
click at [822, 551] on link "40 clients have tasks with overdue or upcoming due dates Overdue Tasks : 35 Upc…" at bounding box center [671, 565] width 973 height 111
